Goal: Transaction & Acquisition: Purchase product/service

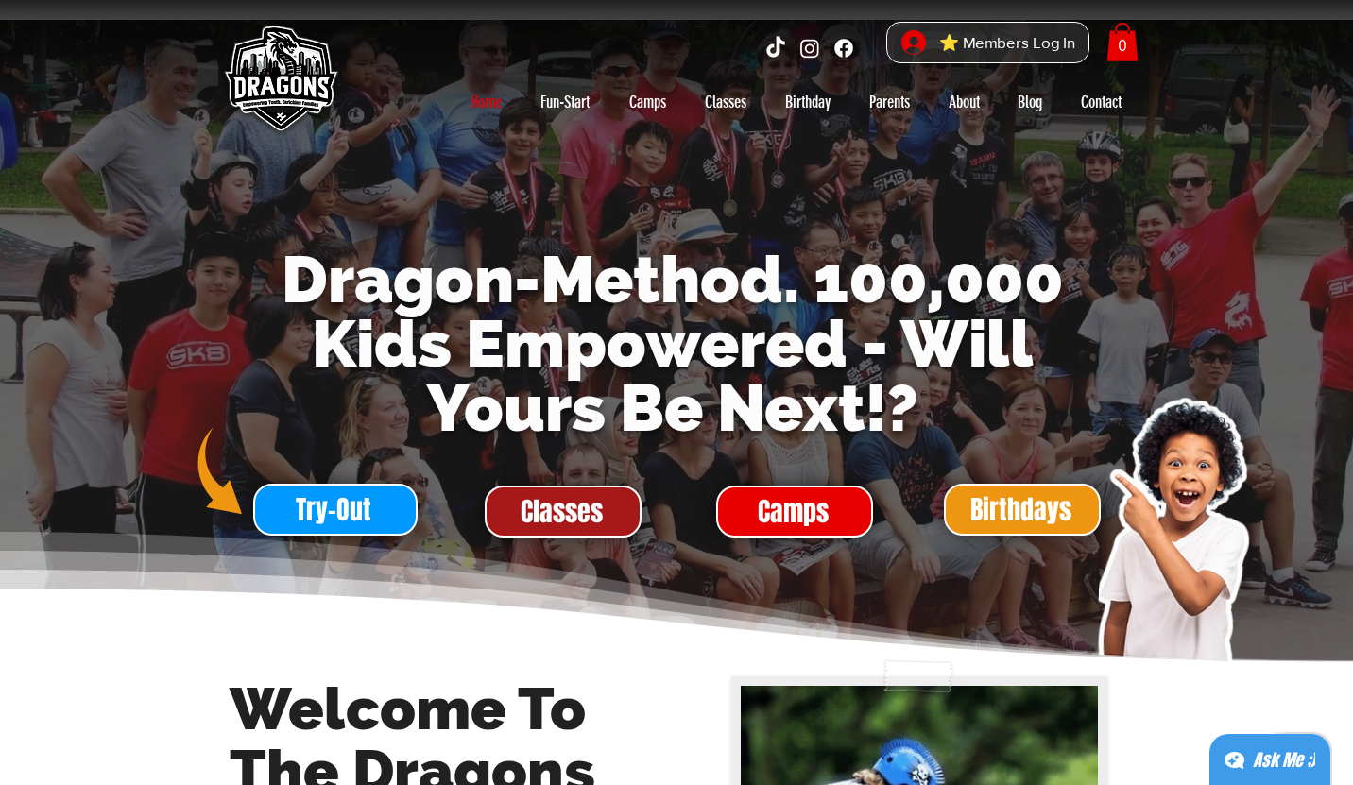
click at [585, 527] on span "Classes" at bounding box center [562, 511] width 82 height 37
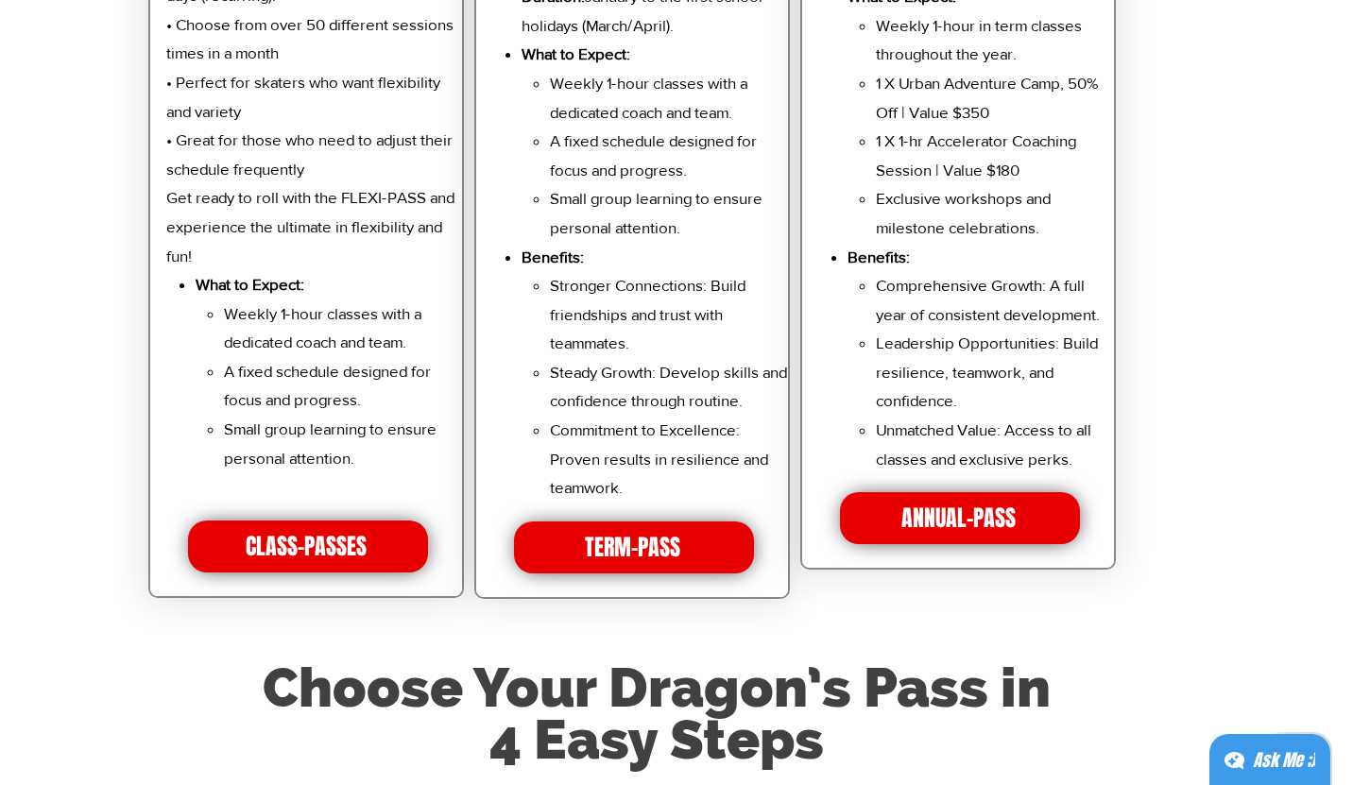
scroll to position [4284, 0]
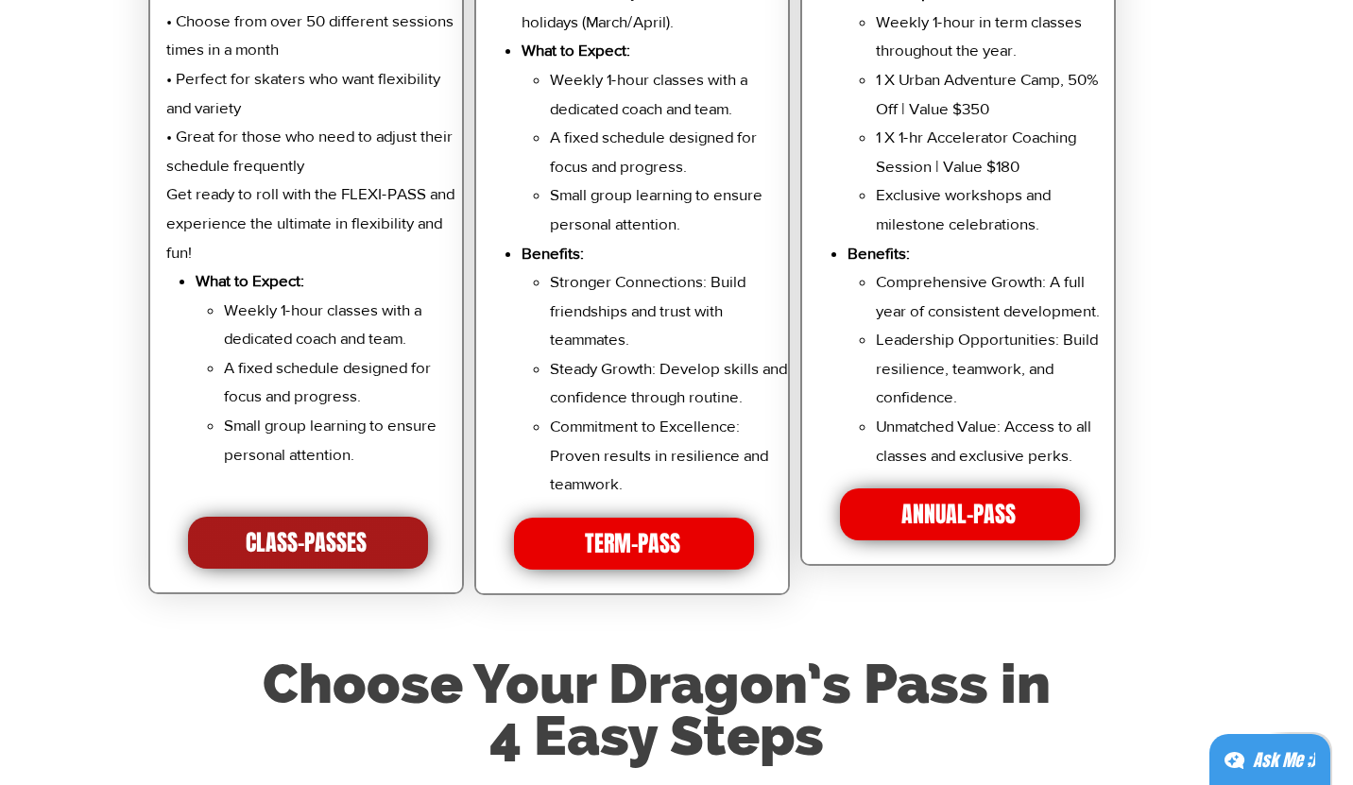
click at [378, 529] on span "CLASS-PASSES" at bounding box center [308, 543] width 240 height 52
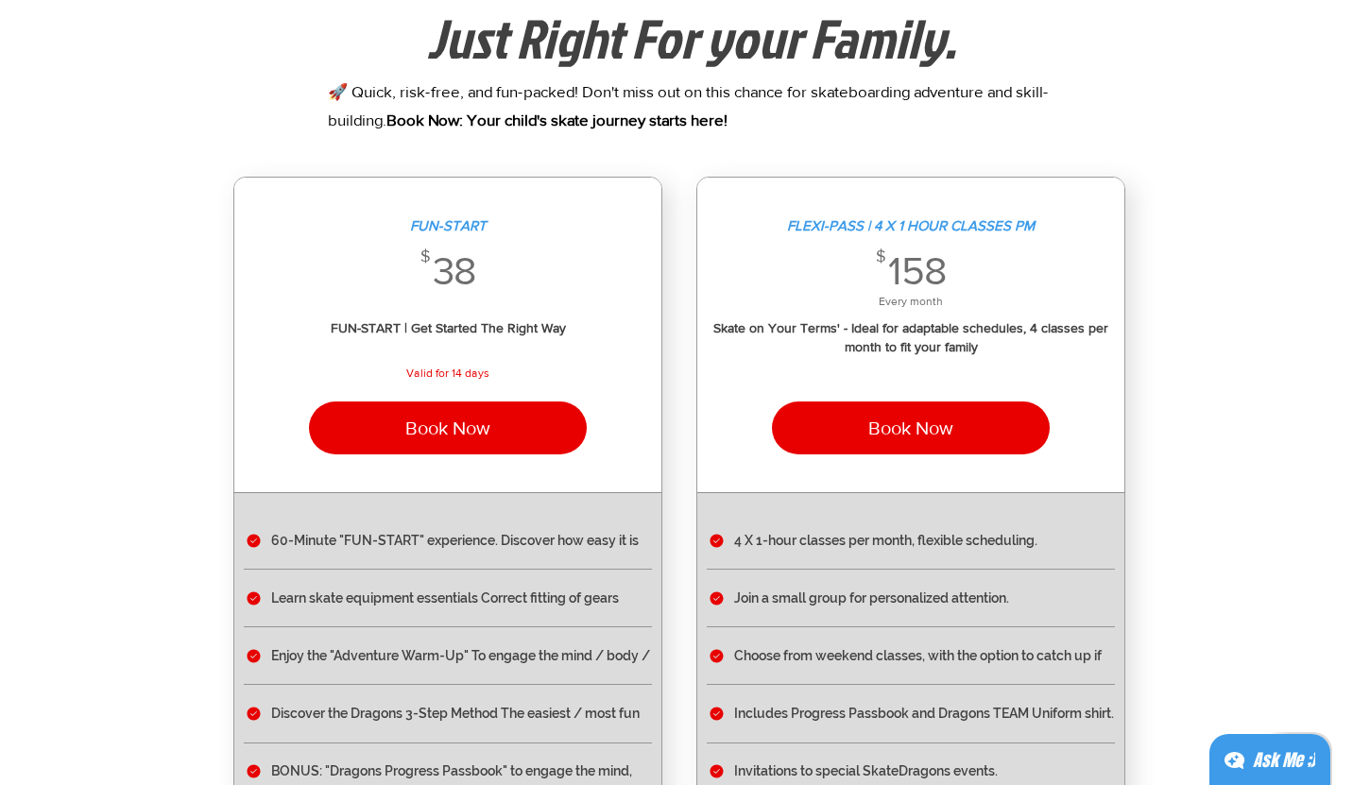
scroll to position [146, 0]
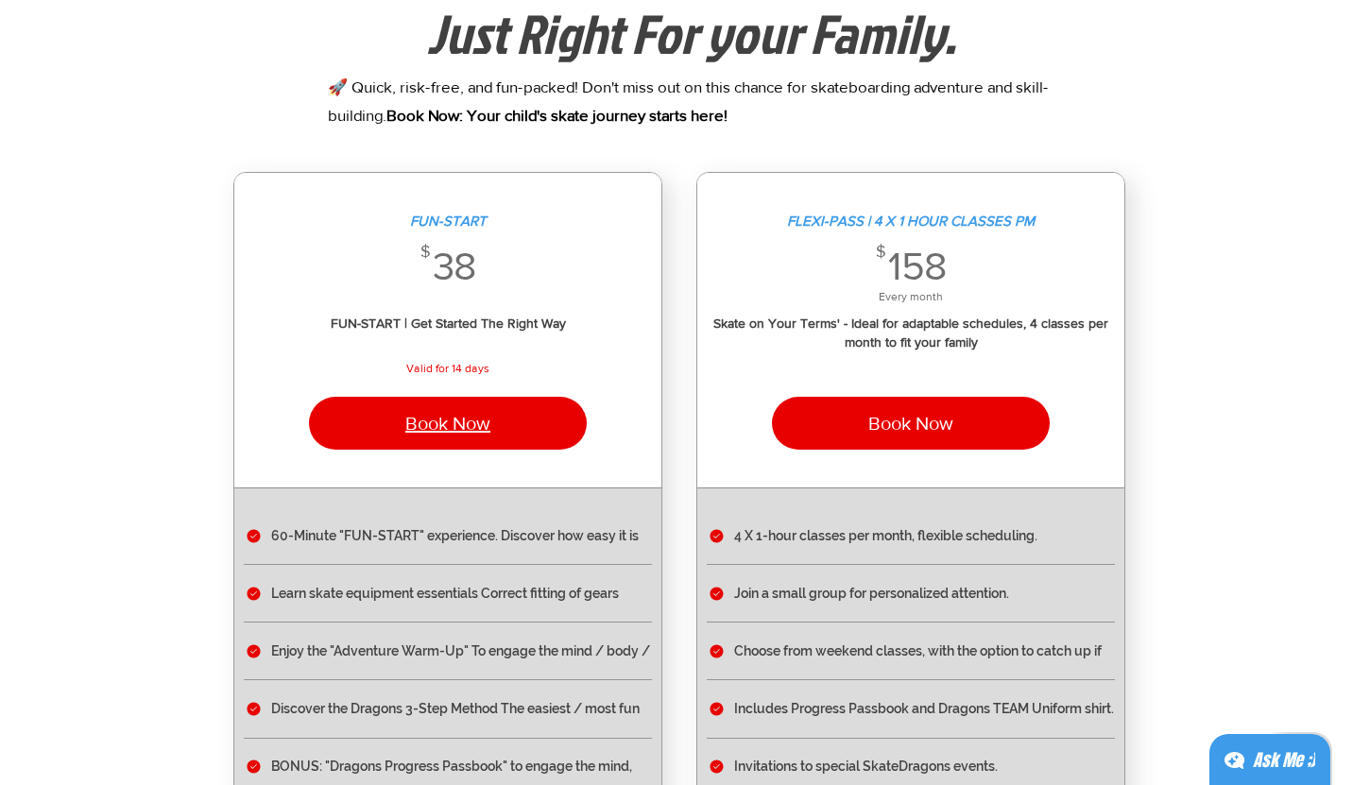
click at [520, 441] on button "Book Now" at bounding box center [448, 423] width 278 height 53
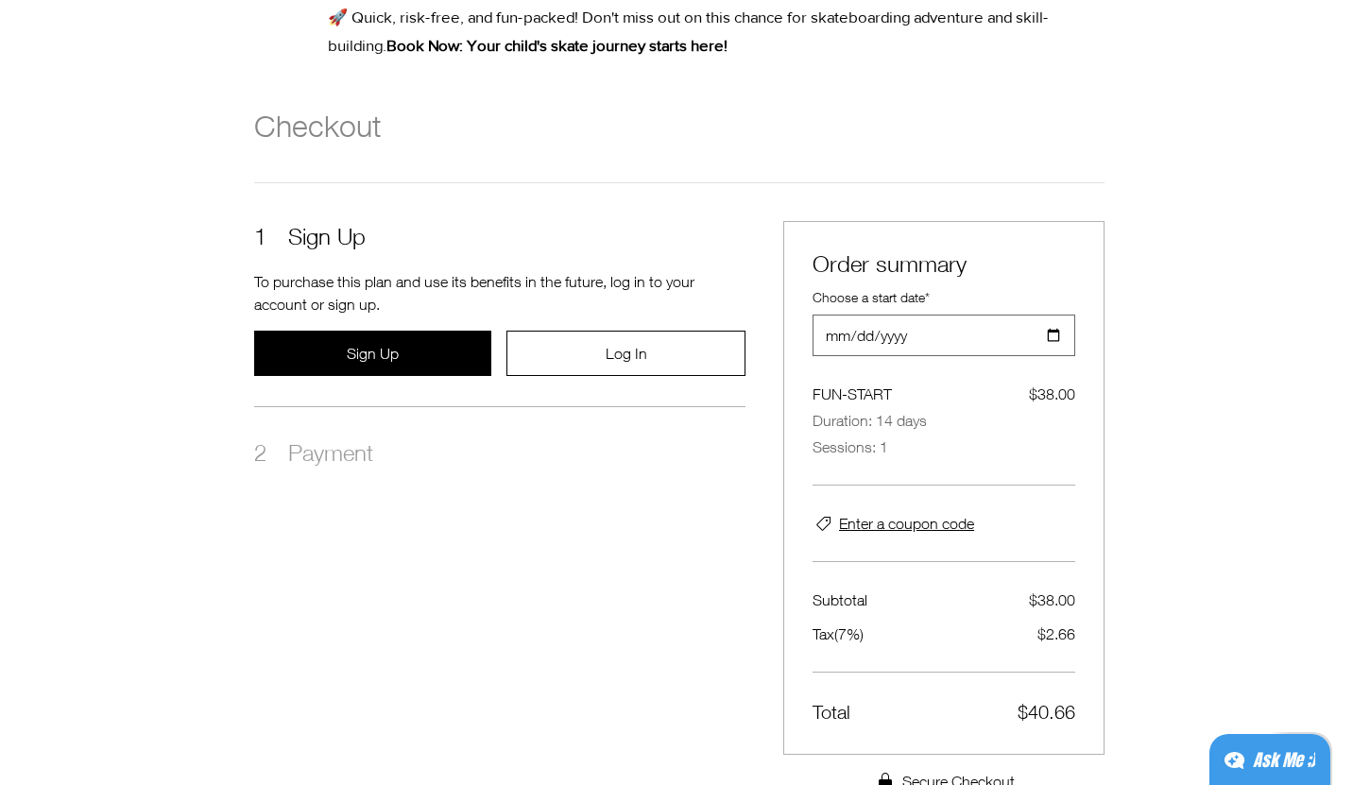
scroll to position [217, 0]
click at [1059, 335] on input "[DATE]" at bounding box center [937, 334] width 249 height 40
type input "[DATE]"
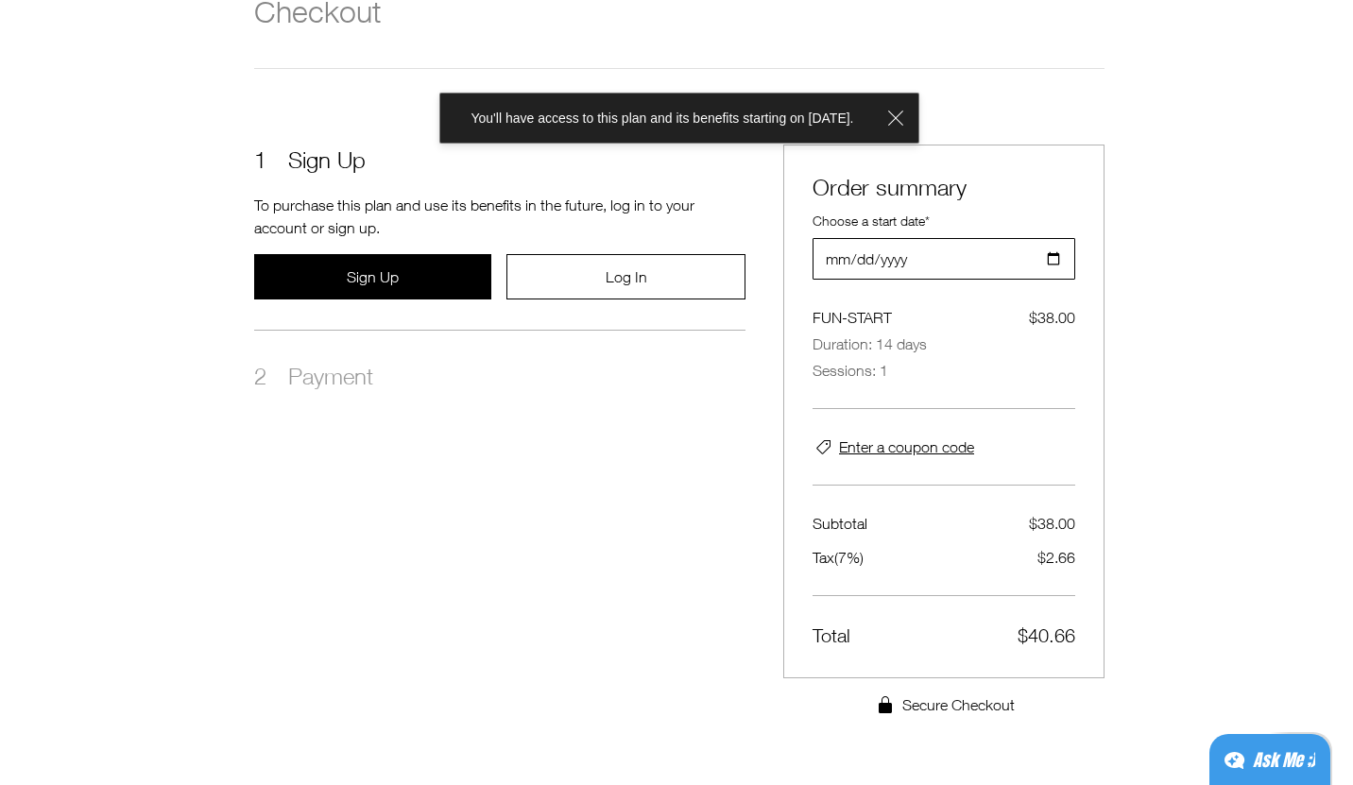
scroll to position [331, 0]
